Goal: Information Seeking & Learning: Compare options

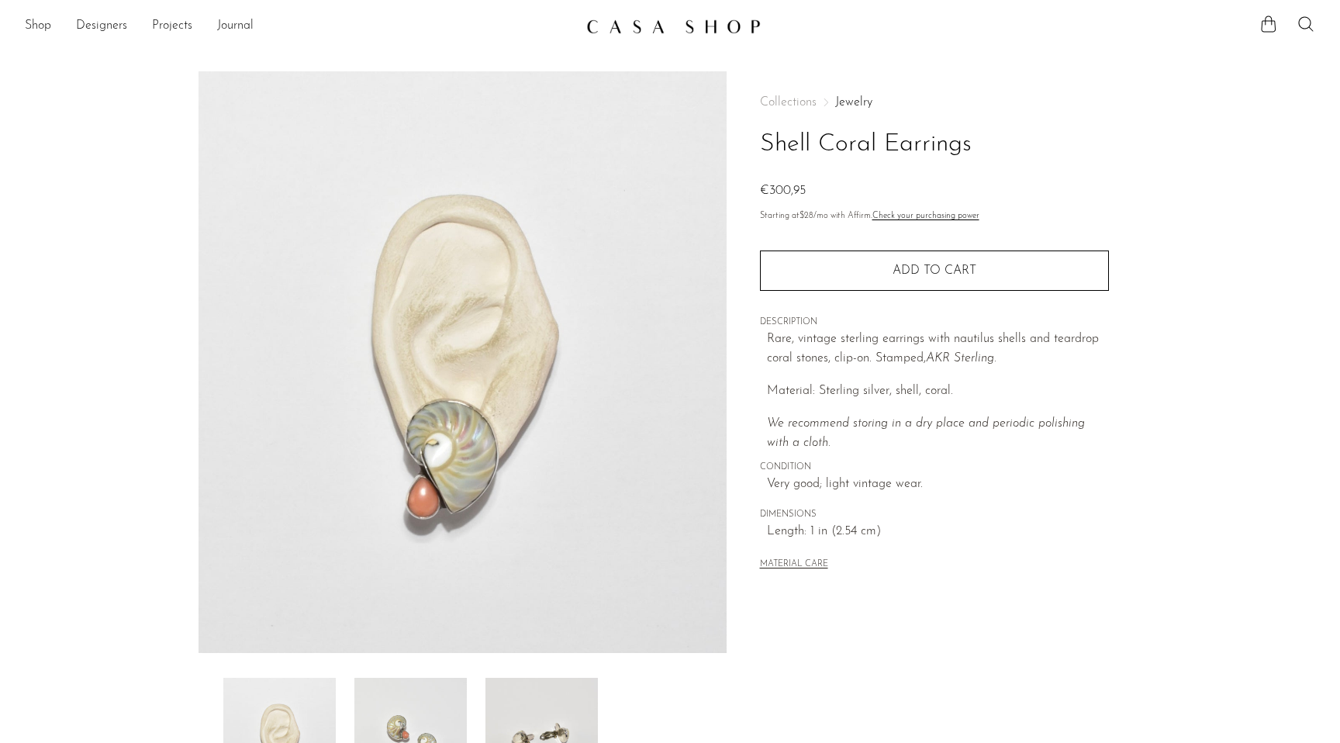
click at [644, 34] on link at bounding box center [669, 26] width 167 height 28
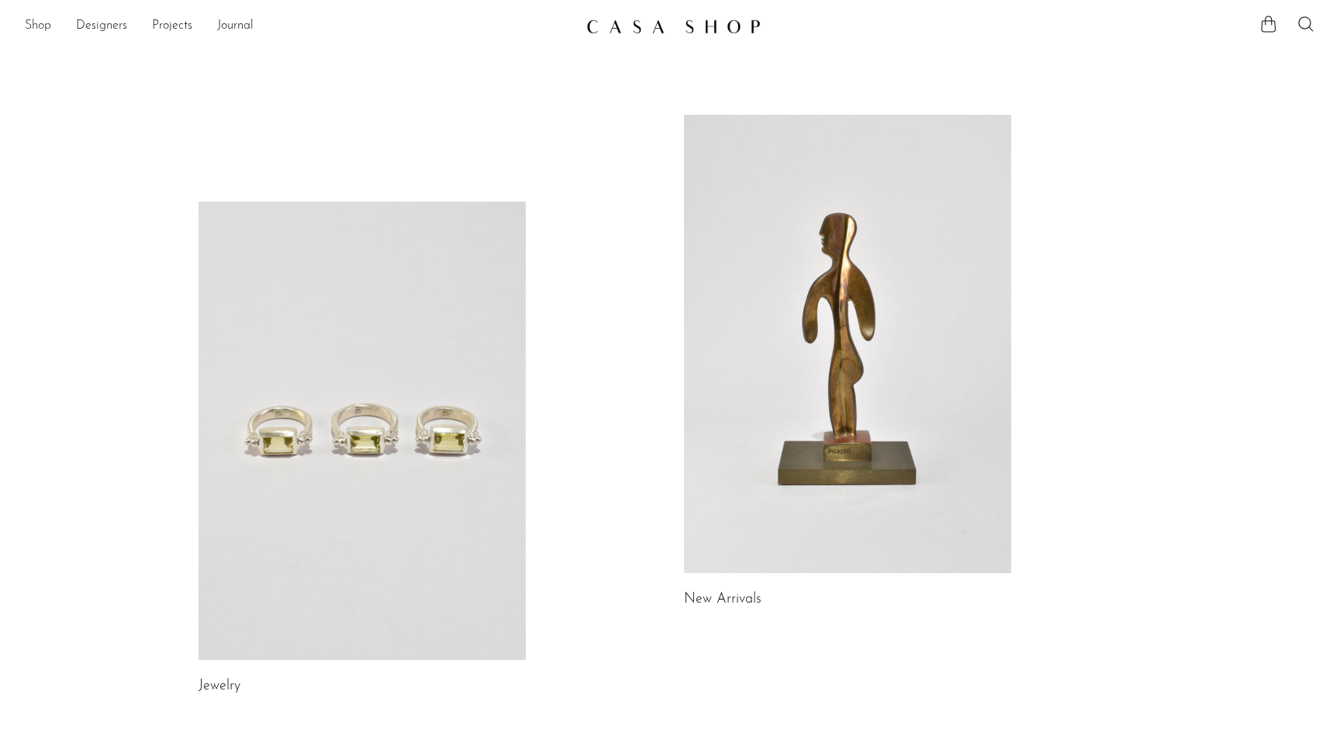
click at [42, 27] on link "Shop" at bounding box center [38, 26] width 26 height 20
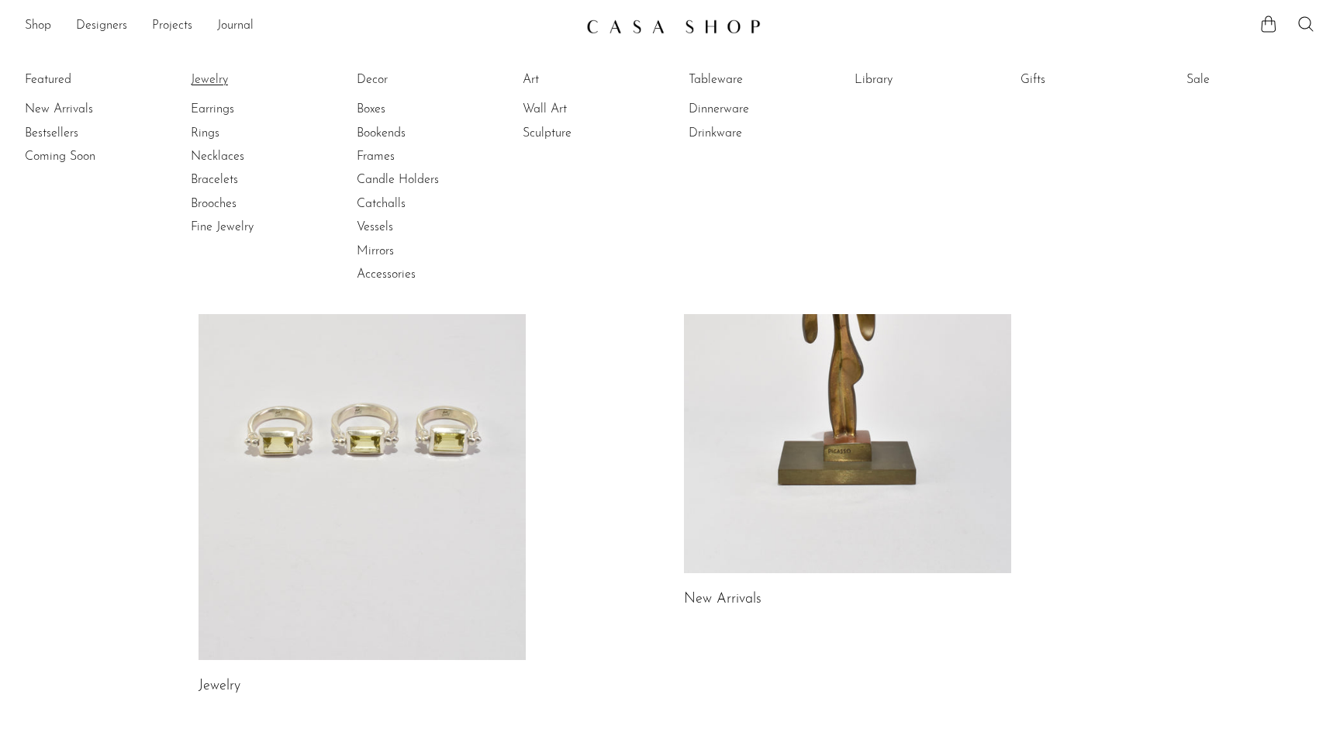
click at [218, 71] on link "Jewelry" at bounding box center [249, 79] width 116 height 17
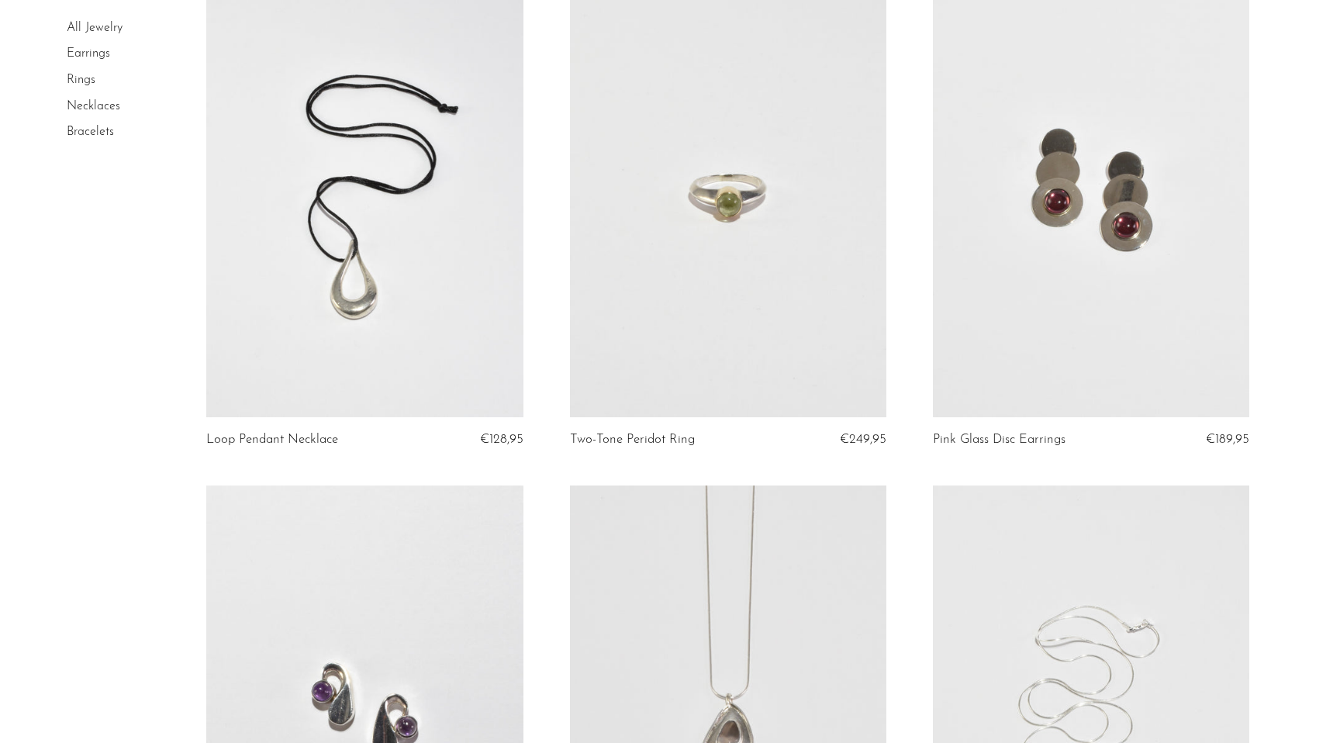
scroll to position [2744, 0]
click at [1030, 243] on link at bounding box center [1091, 195] width 316 height 444
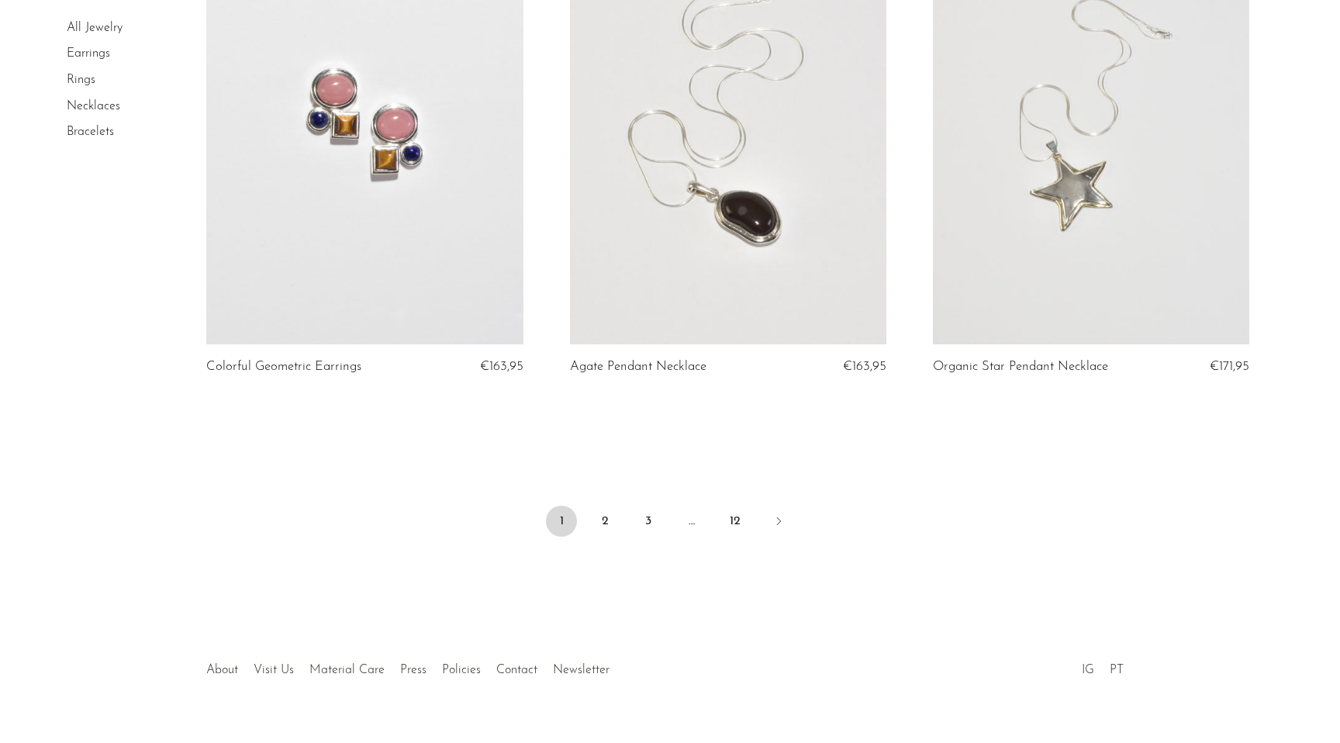
scroll to position [5924, 0]
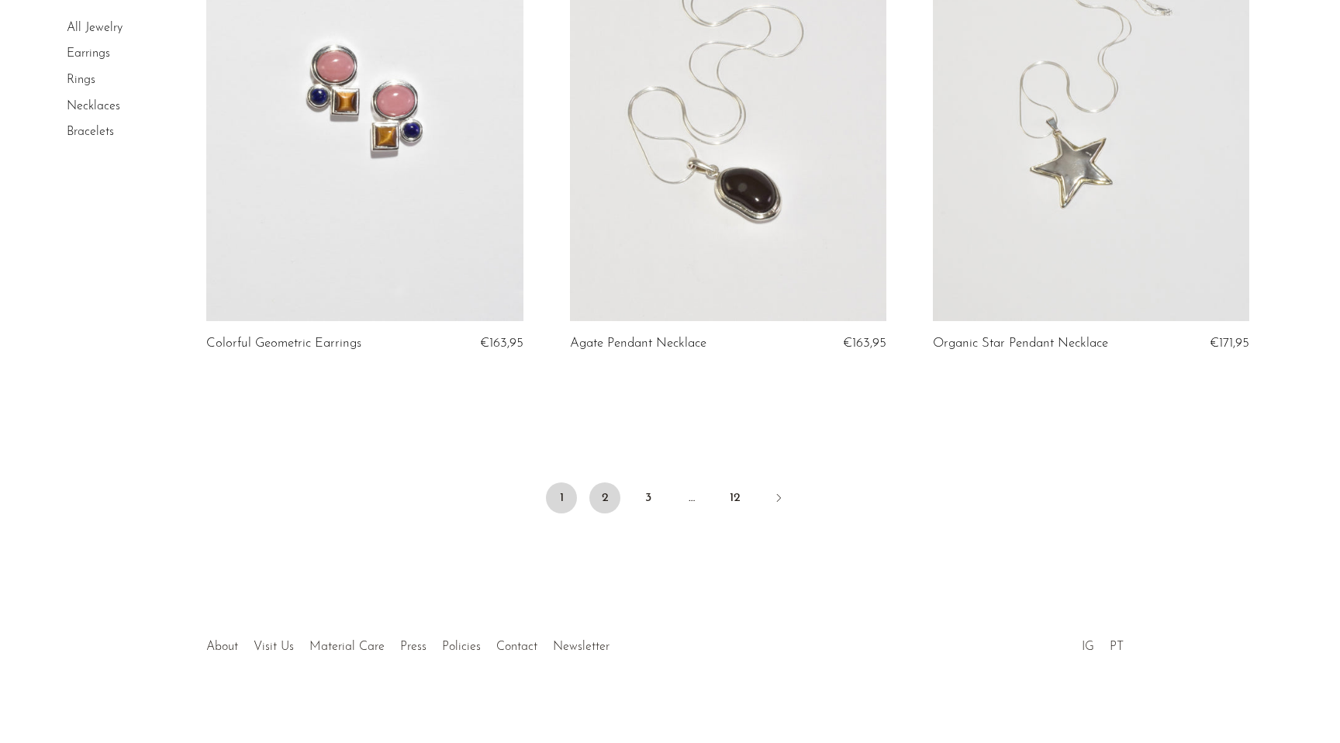
click at [606, 498] on link "2" at bounding box center [604, 497] width 31 height 31
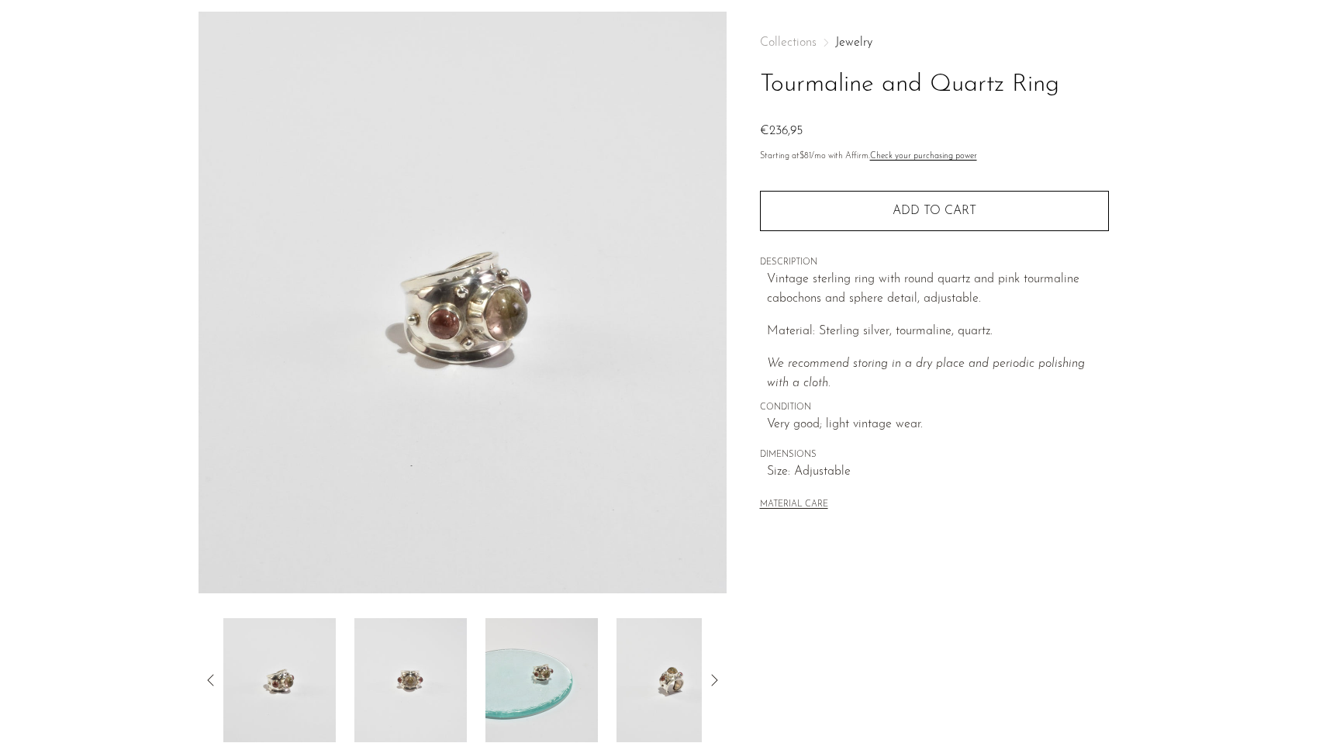
scroll to position [74, 0]
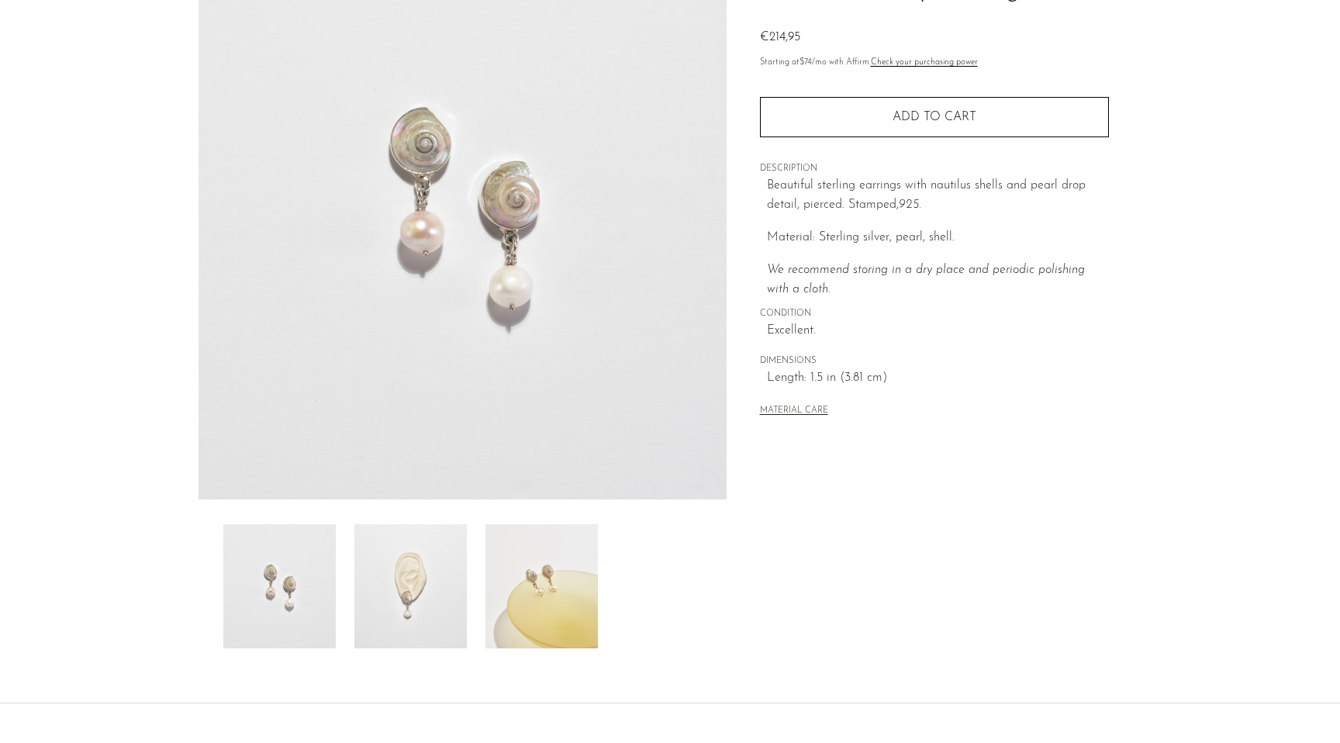
scroll to position [155, 0]
click at [400, 613] on img at bounding box center [410, 585] width 112 height 124
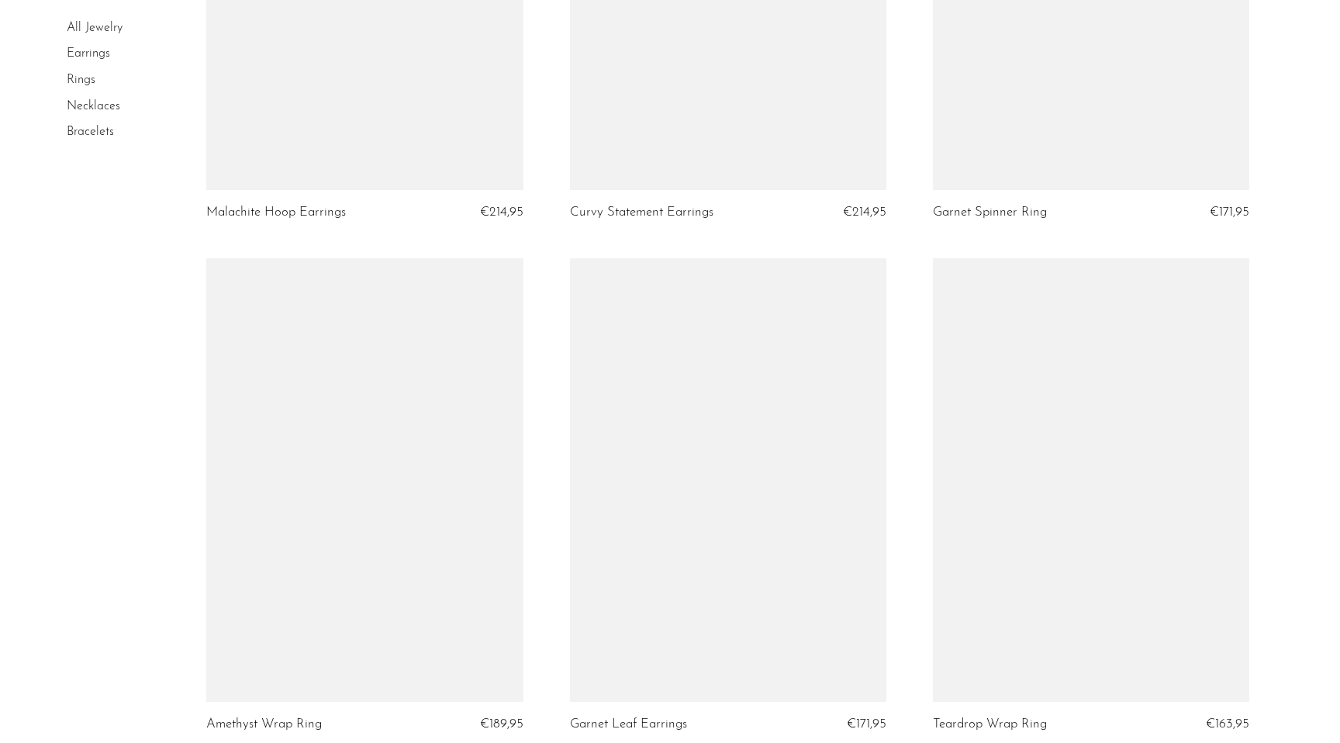
scroll to position [5932, 0]
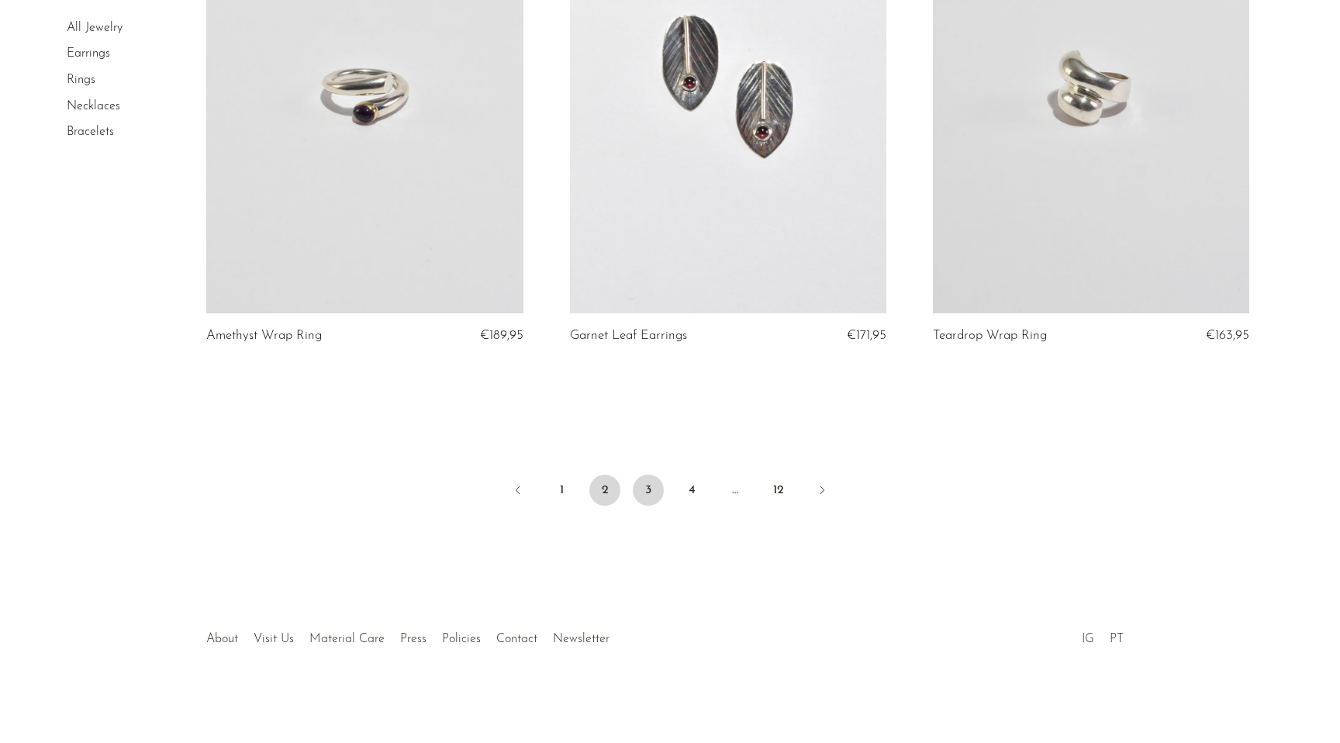
click at [648, 490] on link "3" at bounding box center [648, 490] width 31 height 31
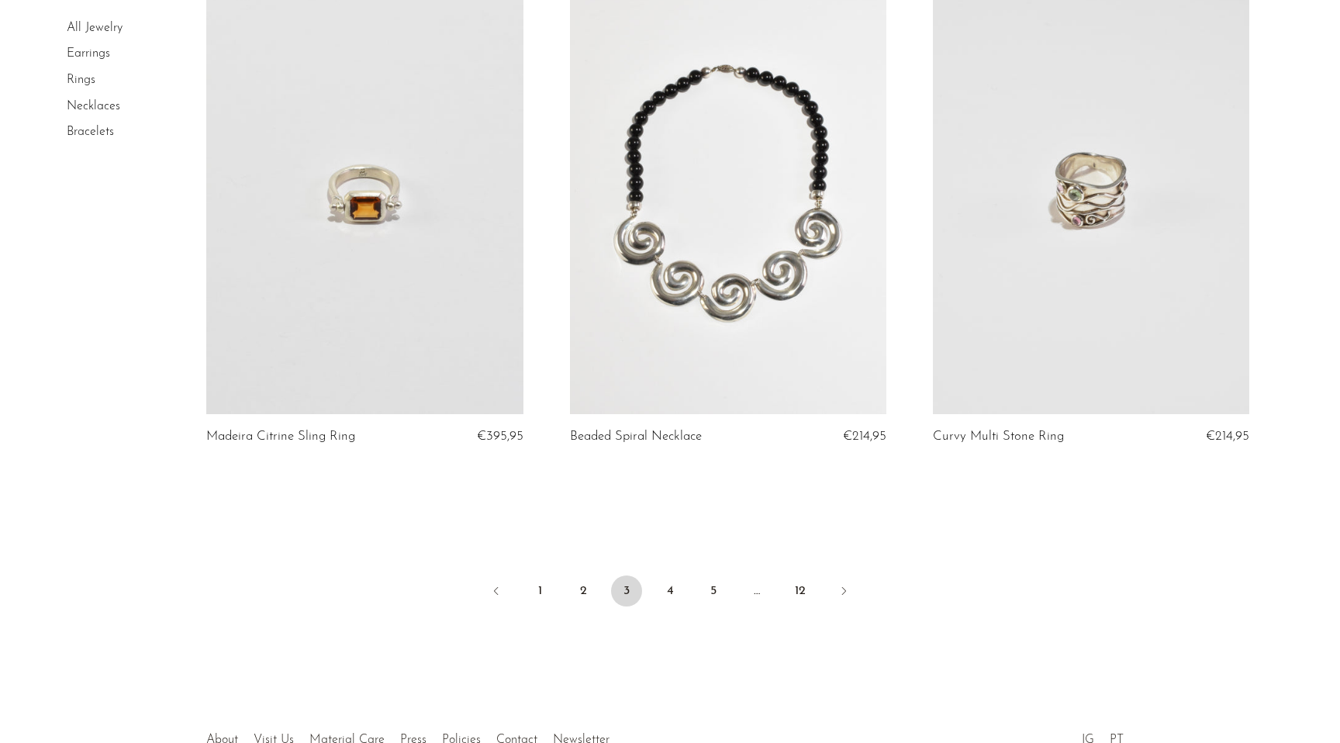
scroll to position [5894, 0]
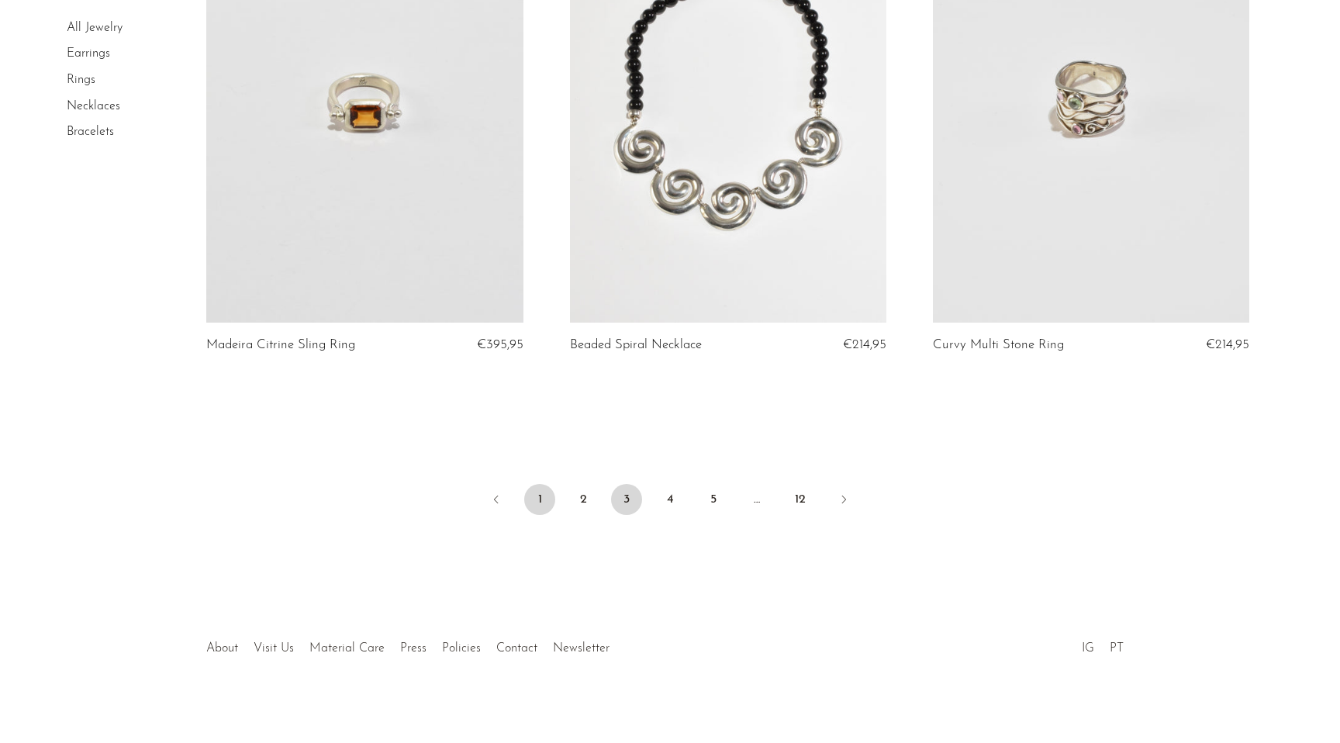
click at [534, 498] on link "1" at bounding box center [539, 499] width 31 height 31
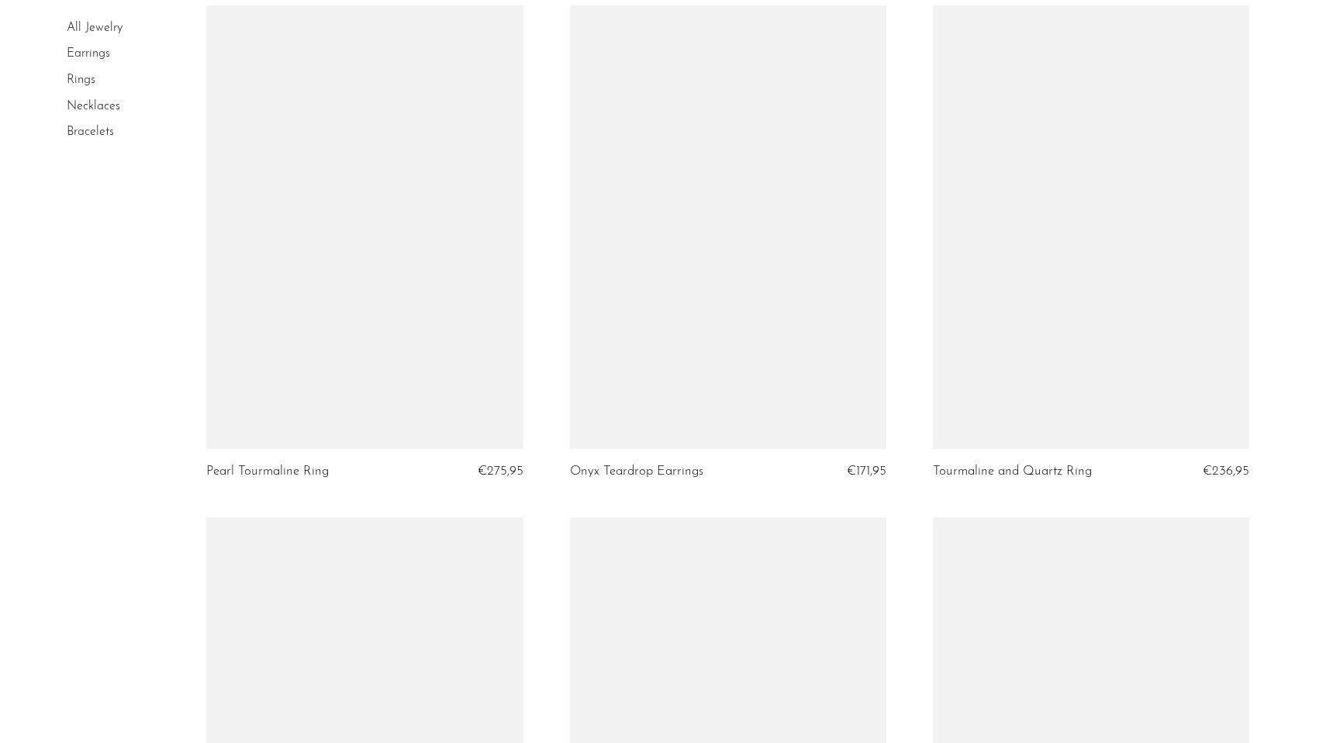
scroll to position [4613, 0]
